Goal: Find specific page/section: Find specific page/section

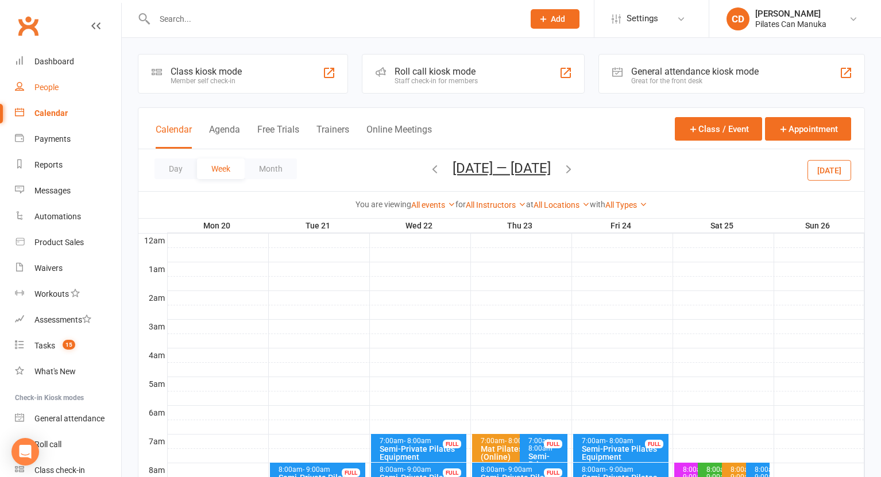
click at [53, 88] on div "People" at bounding box center [46, 87] width 24 height 9
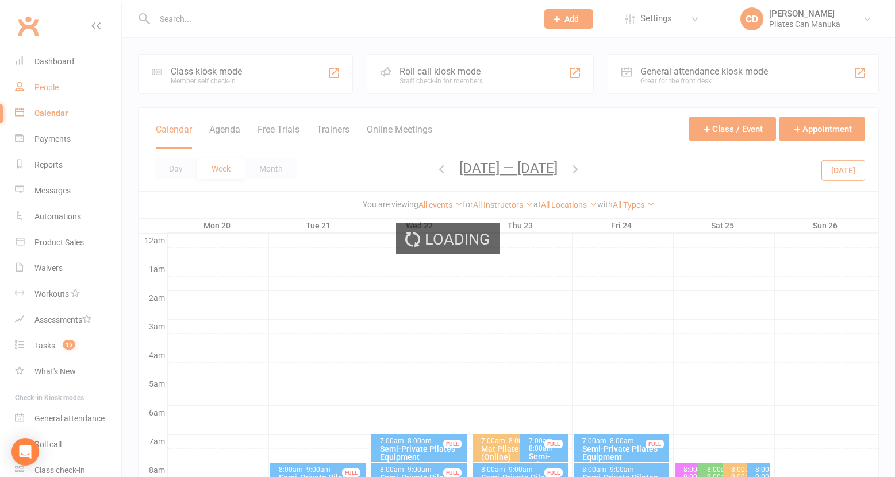
select select "100"
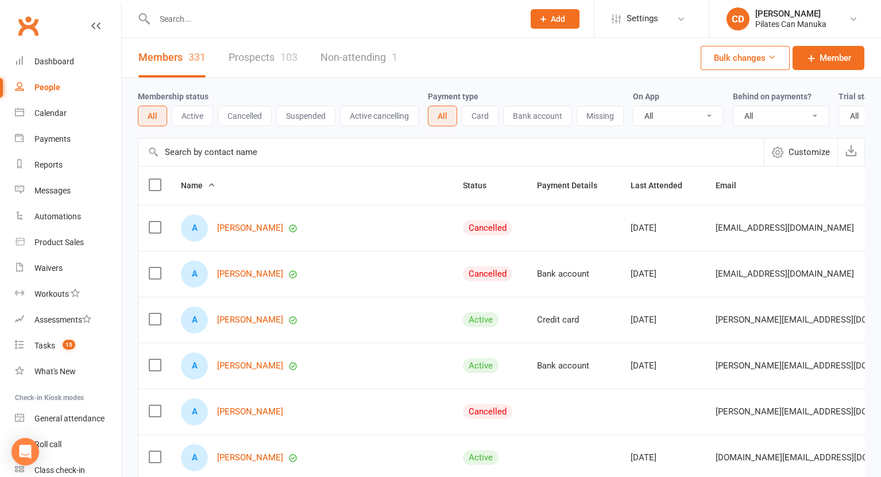
click at [211, 24] on input "text" at bounding box center [333, 19] width 365 height 16
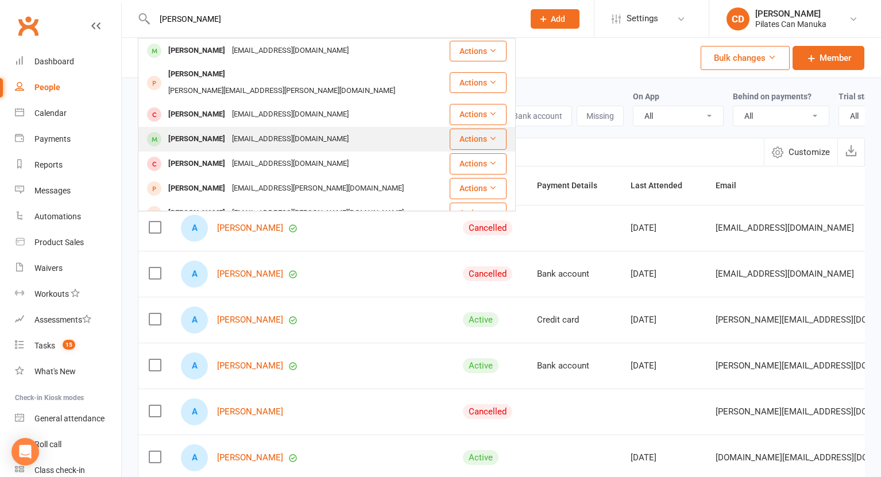
type input "[PERSON_NAME]"
click at [232, 131] on div "[EMAIL_ADDRESS][DOMAIN_NAME]" at bounding box center [291, 139] width 124 height 17
